Goal: Task Accomplishment & Management: Use online tool/utility

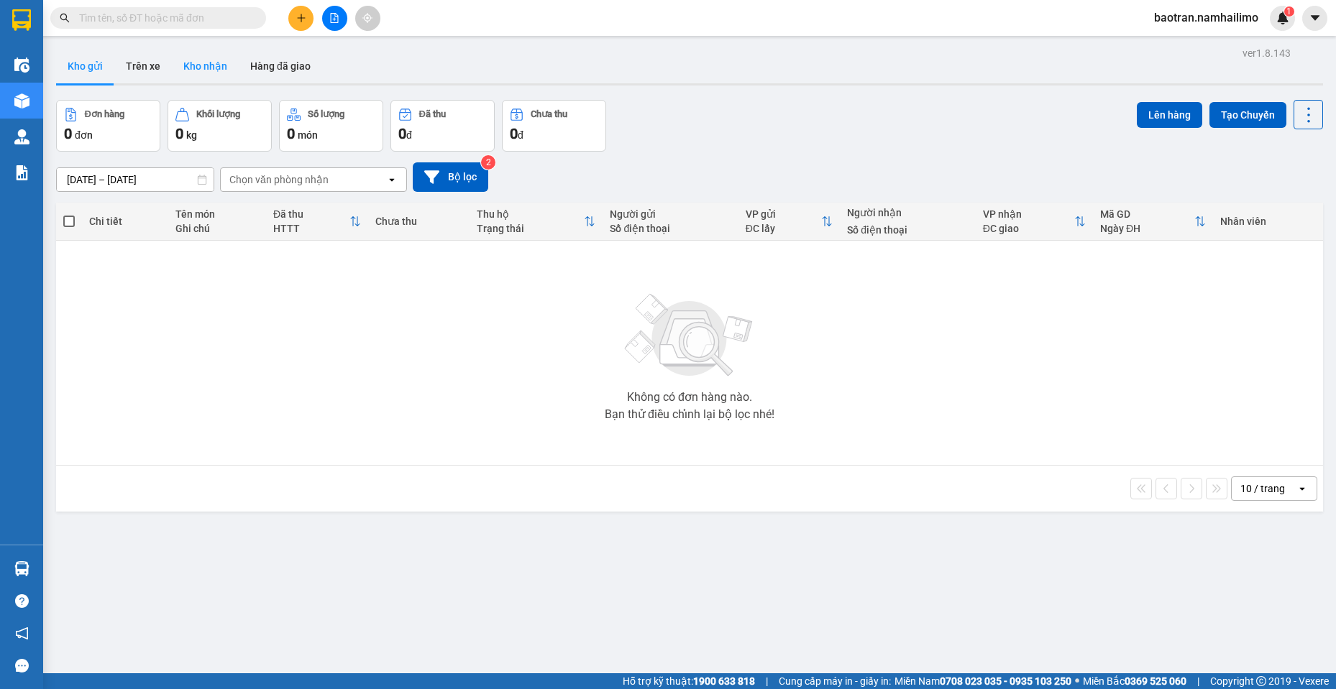
click at [211, 70] on button "Kho nhận" at bounding box center [205, 66] width 67 height 35
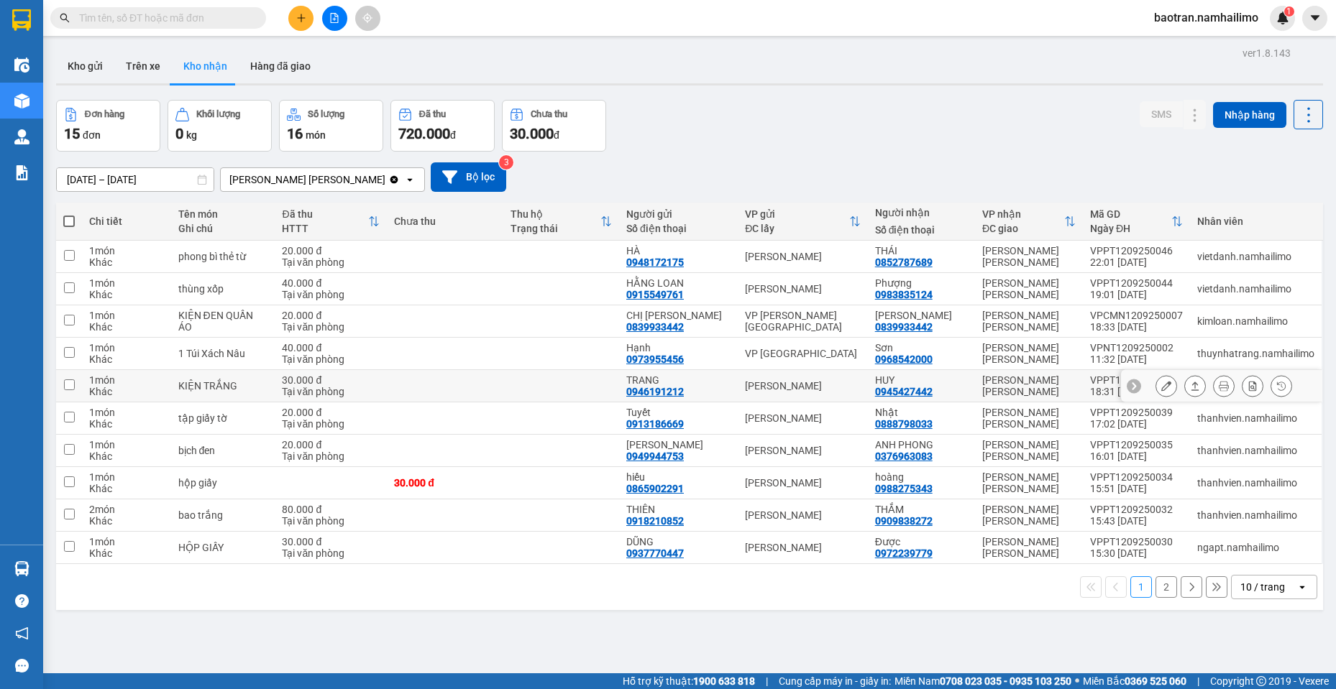
click at [963, 382] on div "HUY" at bounding box center [921, 381] width 93 height 12
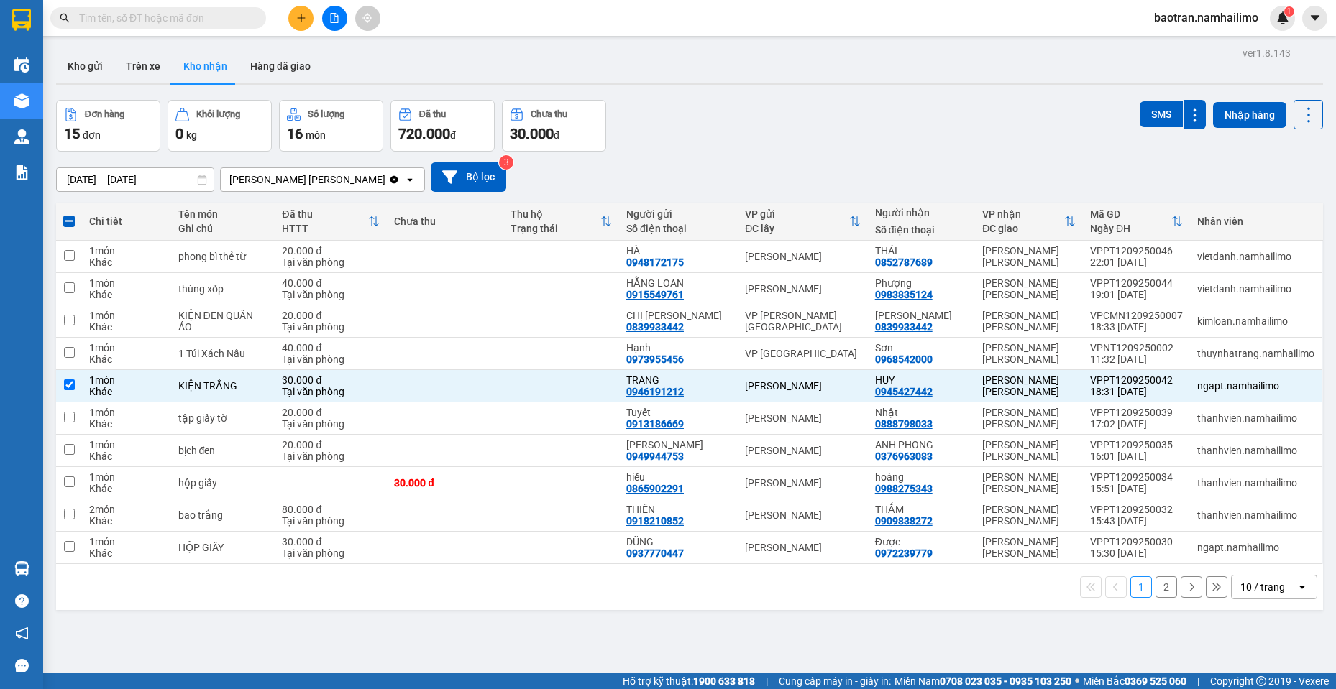
click at [1270, 600] on div "1 2 10 / trang open" at bounding box center [689, 587] width 1267 height 46
click at [1265, 594] on div "10 / trang" at bounding box center [1262, 587] width 45 height 14
click at [1260, 515] on div "50 / trang" at bounding box center [1263, 504] width 86 height 26
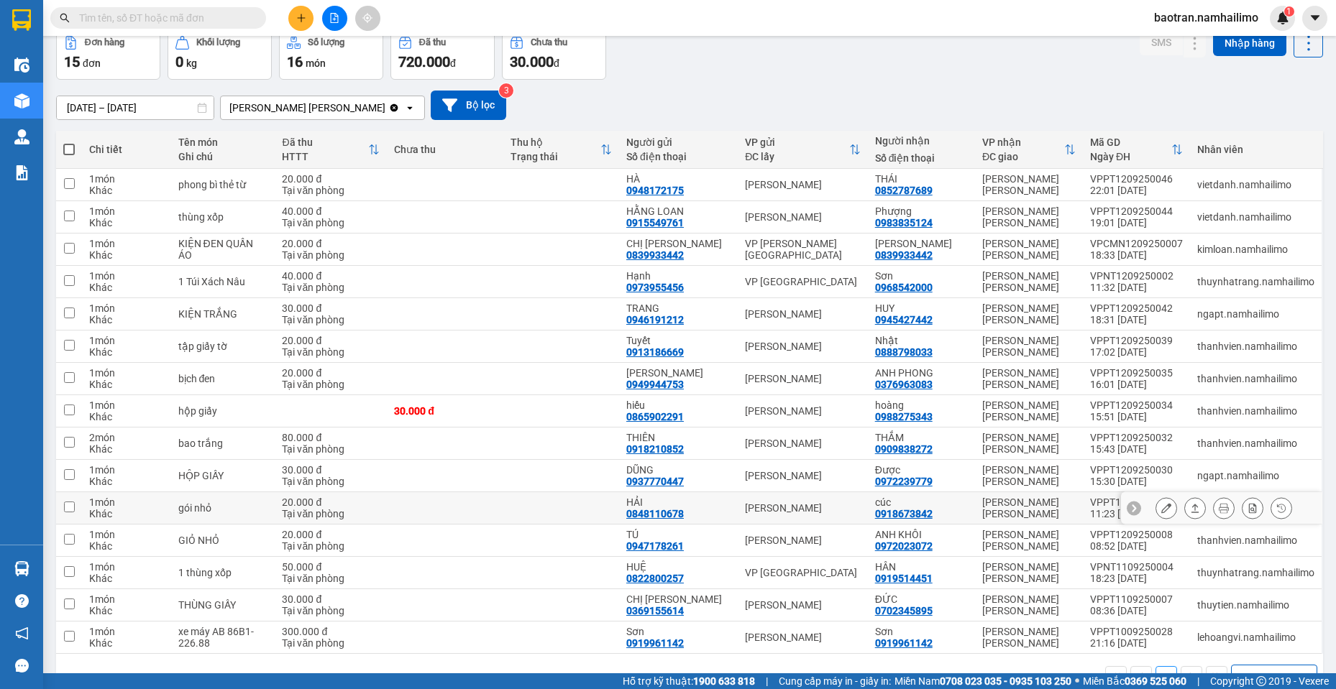
scroll to position [111, 0]
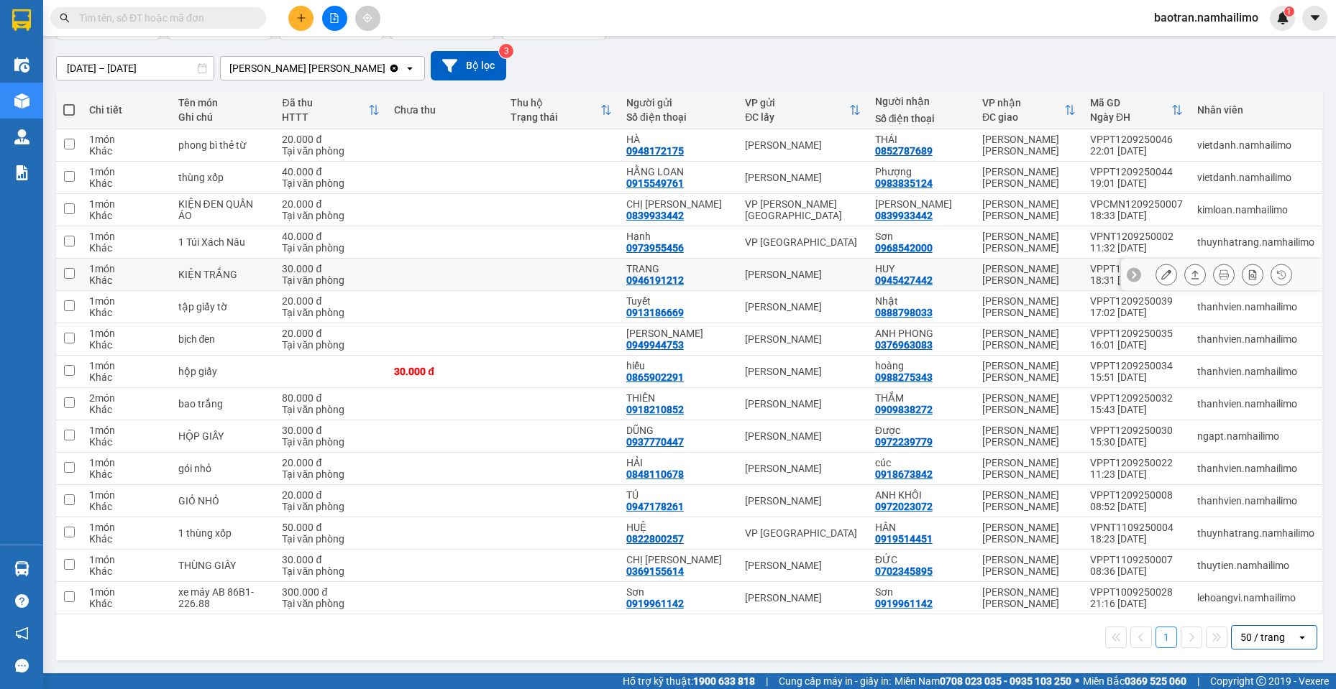
click at [950, 266] on div "HUY" at bounding box center [921, 269] width 93 height 12
checkbox input "true"
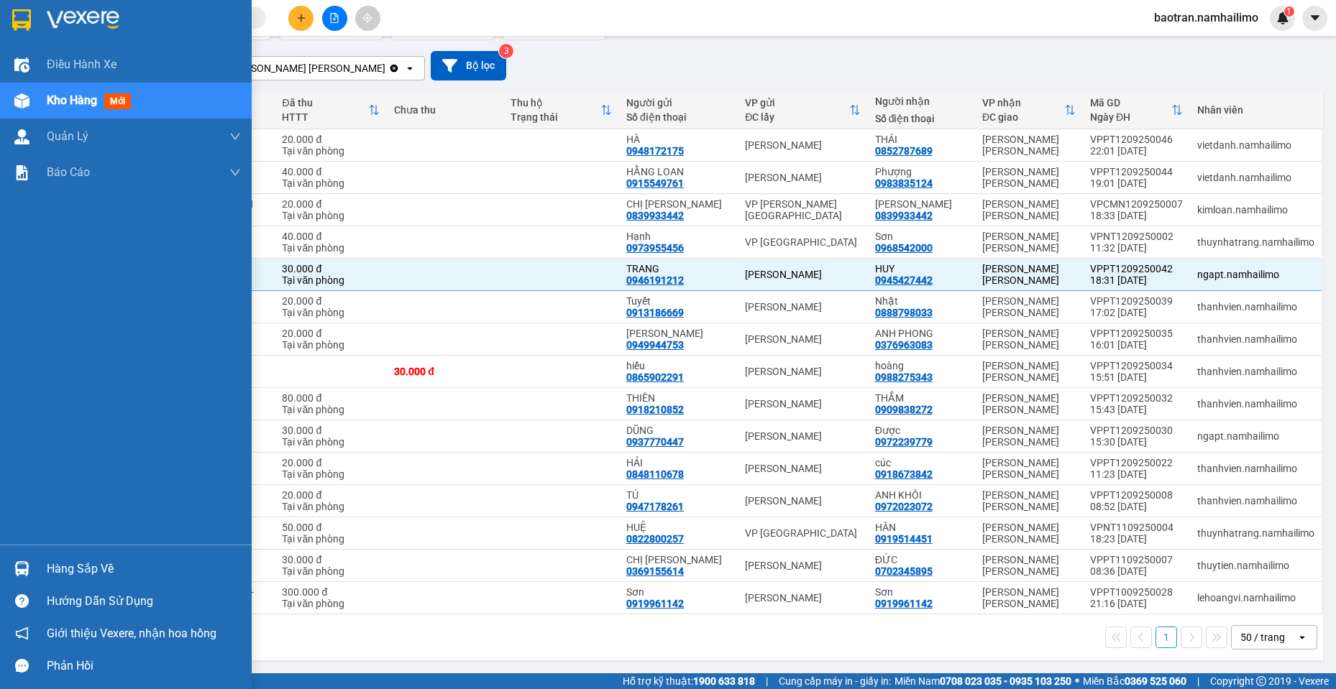
click at [24, 563] on img at bounding box center [21, 568] width 15 height 15
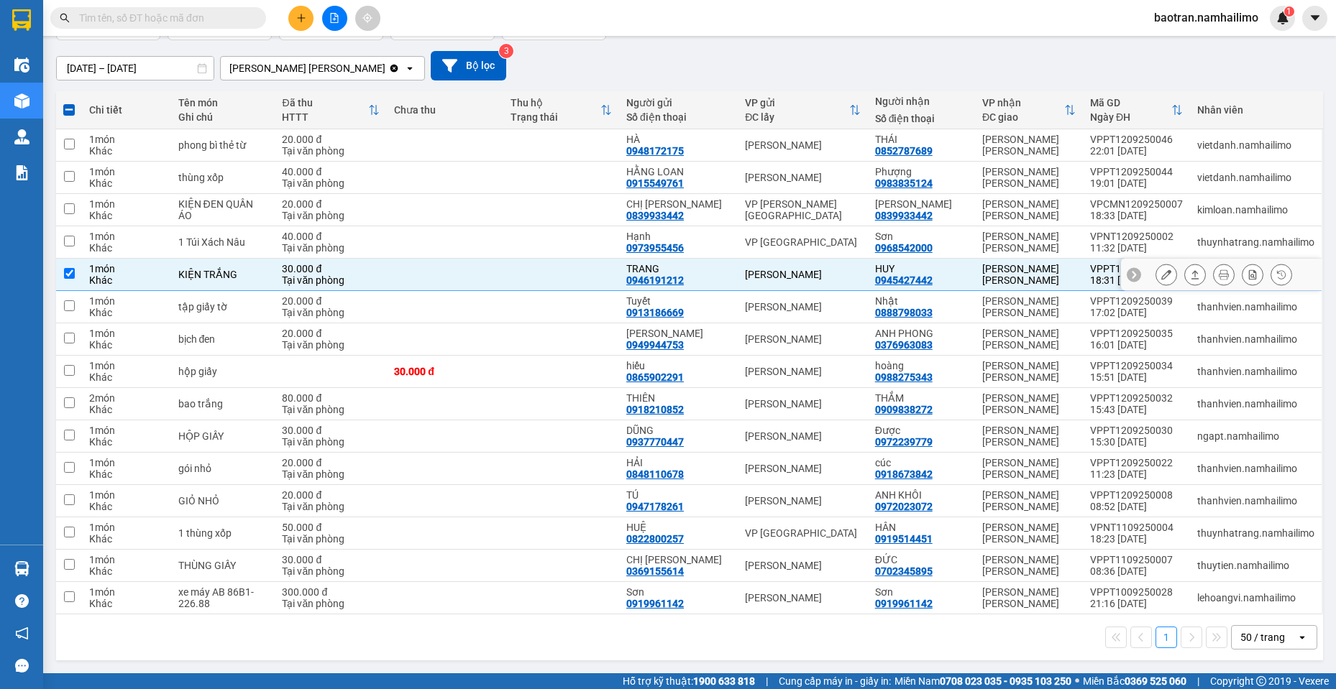
click at [843, 274] on section "Kết quả [PERSON_NAME] ( 0 ) Bộ lọc No Data baotran.namhailimo 1 Điều [PERSON_NA…" at bounding box center [668, 344] width 1336 height 689
click at [955, 368] on div "hoàng" at bounding box center [921, 366] width 93 height 12
checkbox input "true"
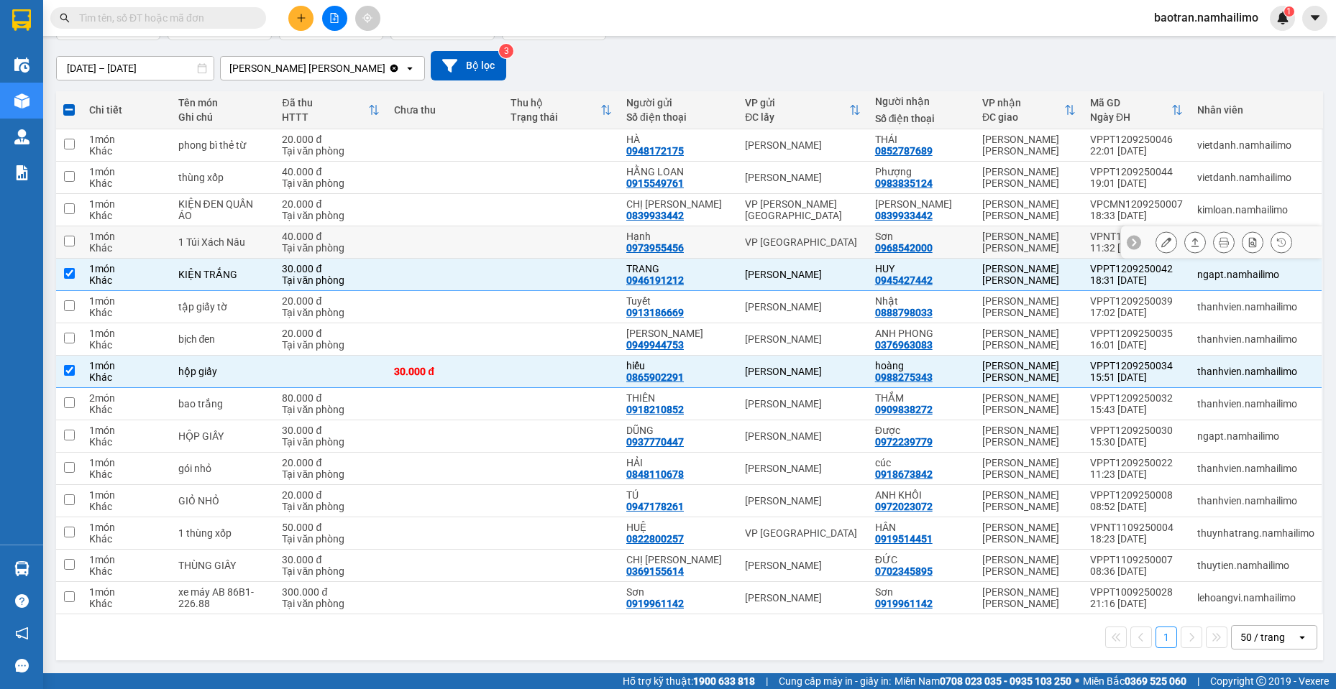
click at [958, 242] on div "Sơn 0968542000" at bounding box center [921, 242] width 93 height 23
checkbox input "true"
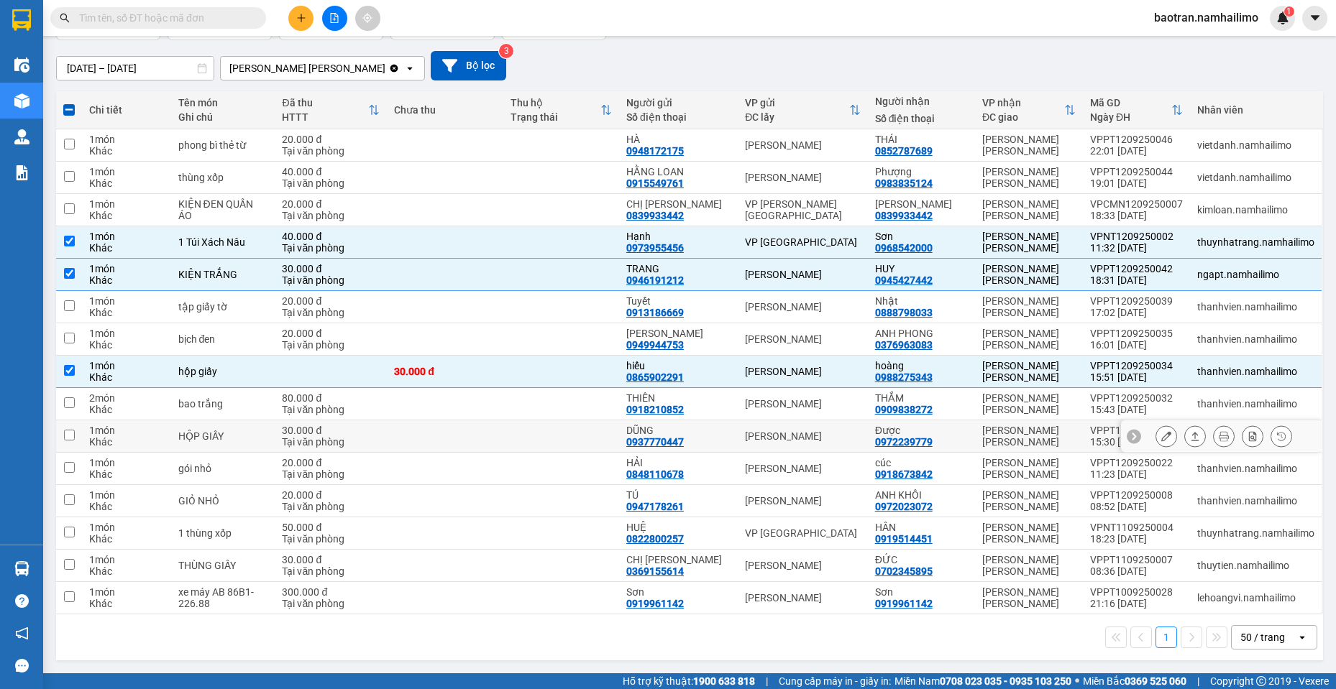
click at [949, 443] on div "Được 0972239779" at bounding box center [921, 436] width 93 height 23
checkbox input "true"
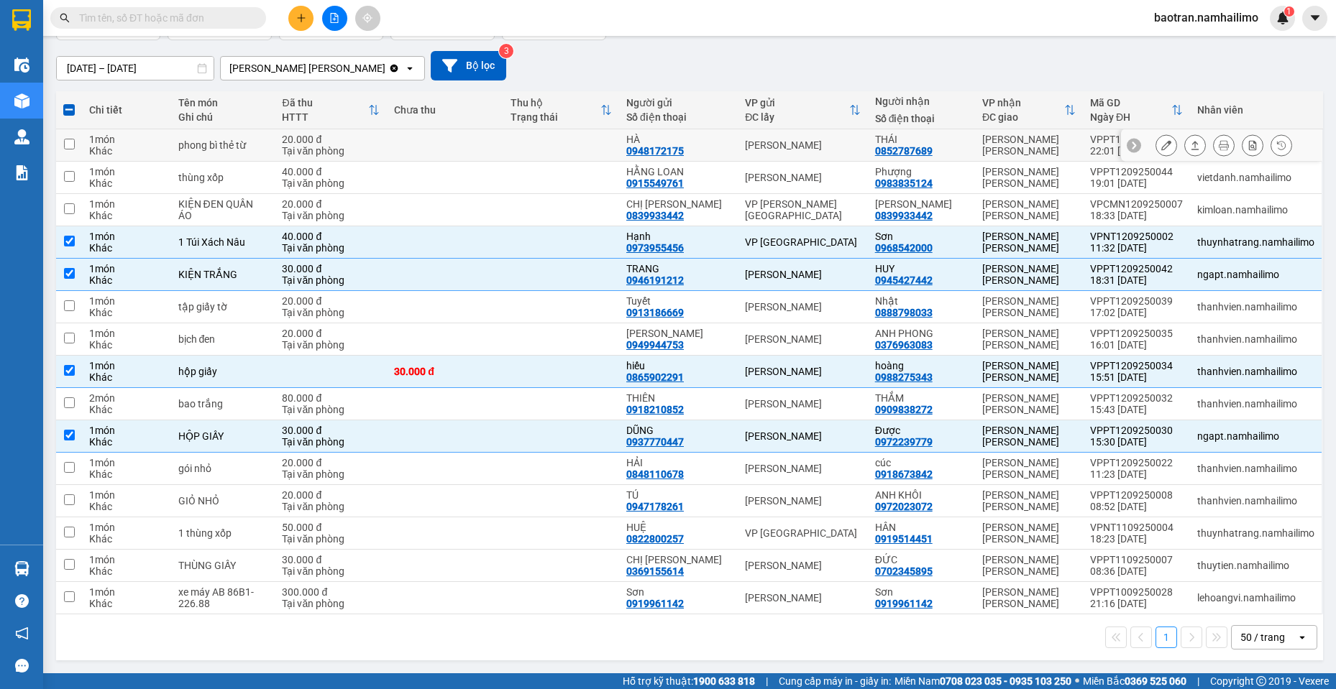
click at [1062, 139] on div "[PERSON_NAME] [PERSON_NAME]" at bounding box center [1028, 145] width 93 height 23
checkbox input "true"
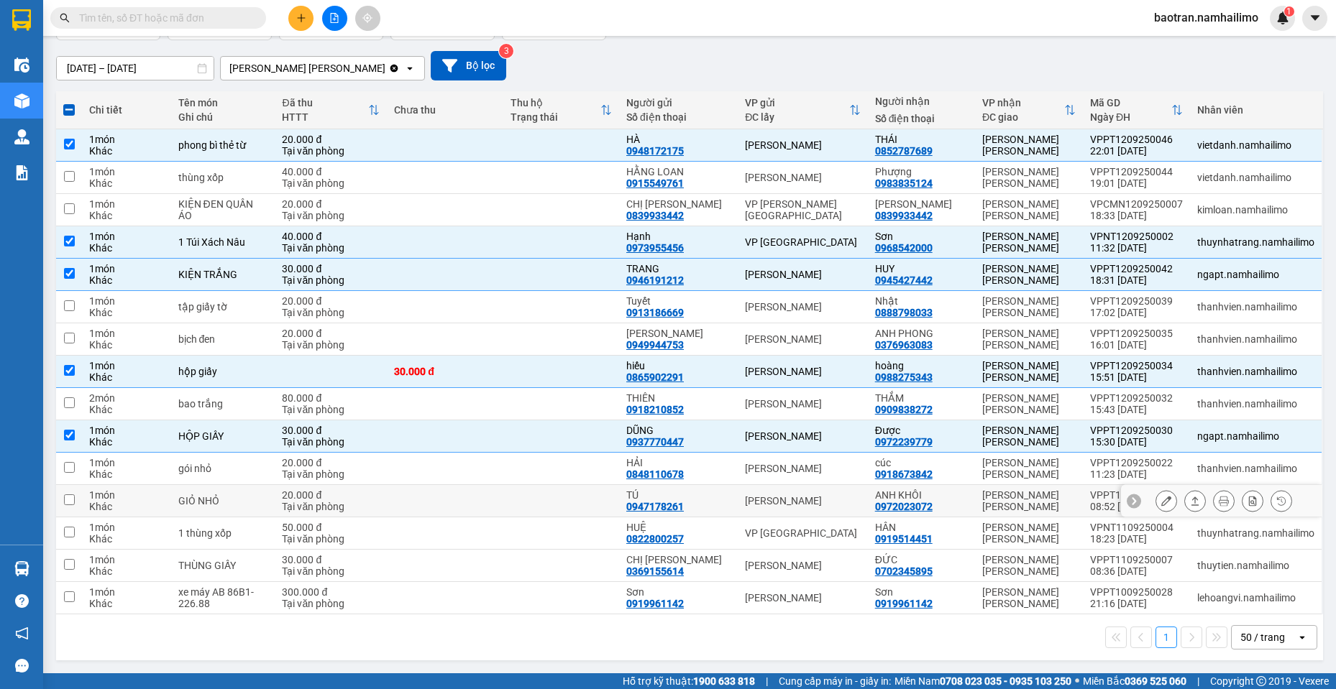
click at [993, 497] on div "[PERSON_NAME] [PERSON_NAME]" at bounding box center [1028, 501] width 93 height 23
checkbox input "true"
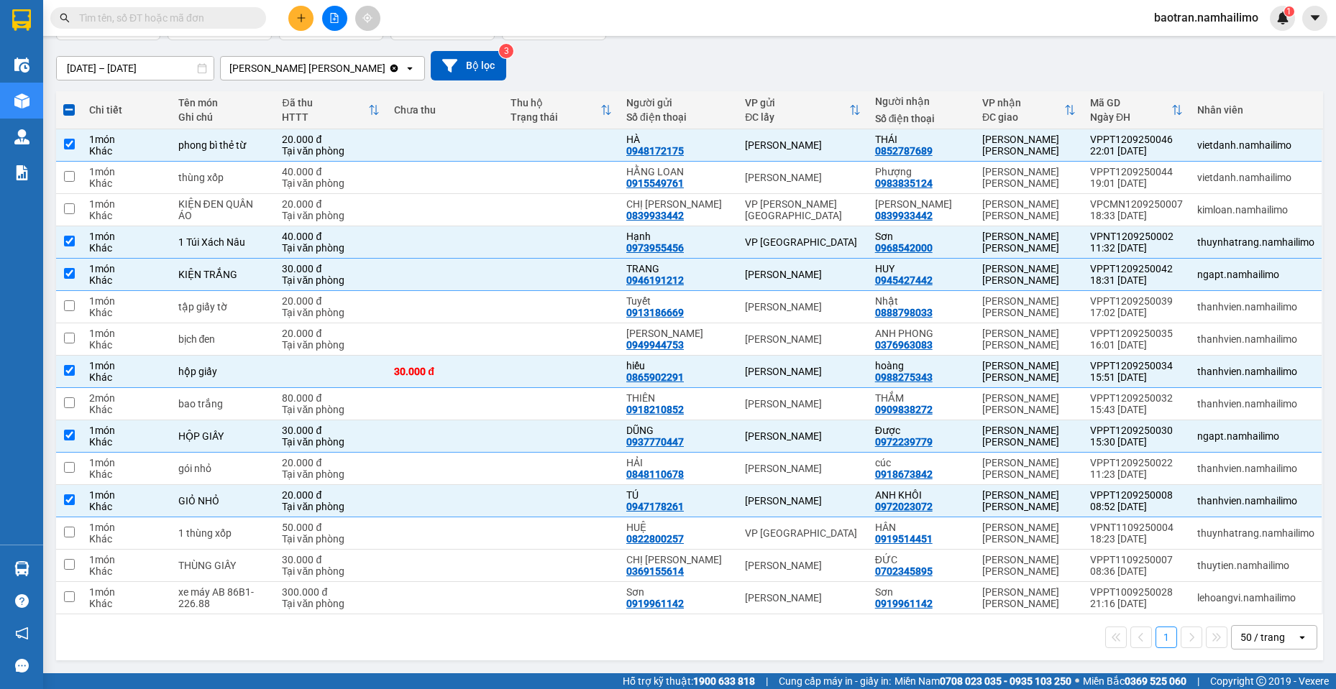
click at [1191, 71] on div "[DATE] – [DATE] Press the down arrow key to interact with the calendar and sele…" at bounding box center [689, 65] width 1267 height 29
